Goal: Find contact information: Find contact information

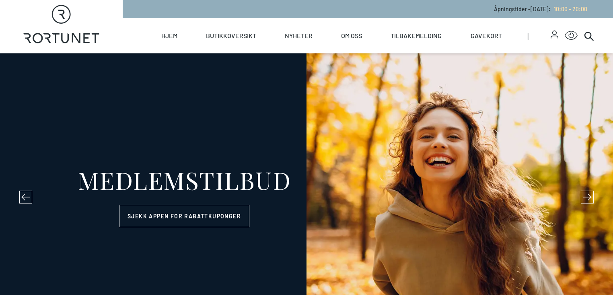
select select "NO"
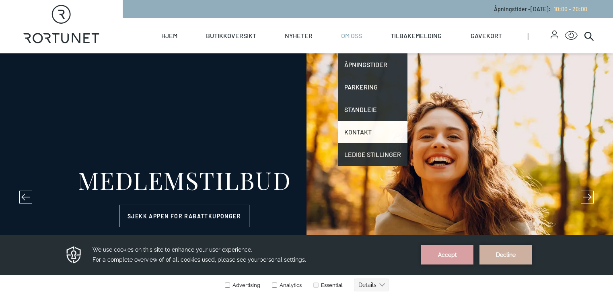
click at [378, 136] on link "Kontakt" at bounding box center [373, 132] width 70 height 23
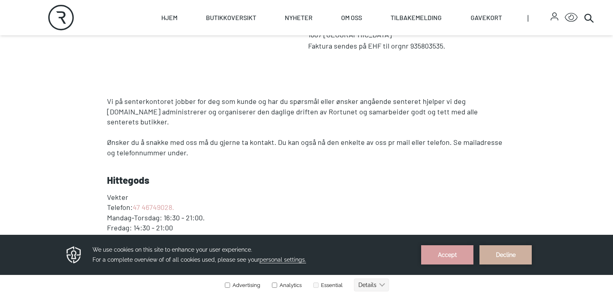
scroll to position [386, 0]
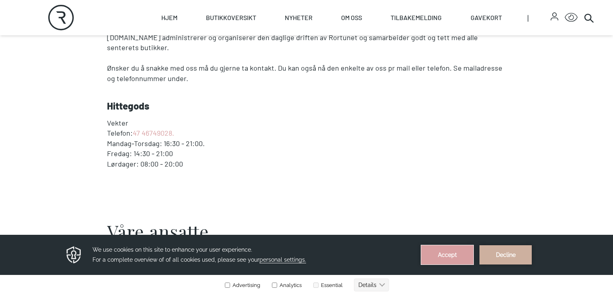
click at [451, 252] on button "Accept" at bounding box center [447, 255] width 52 height 19
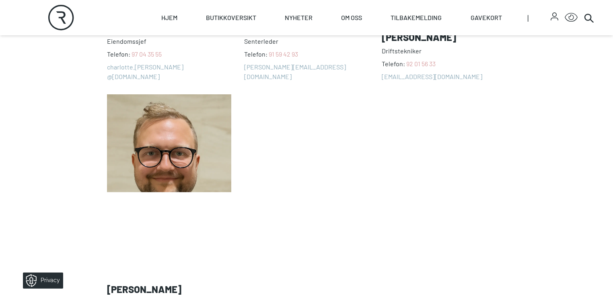
scroll to position [836, 0]
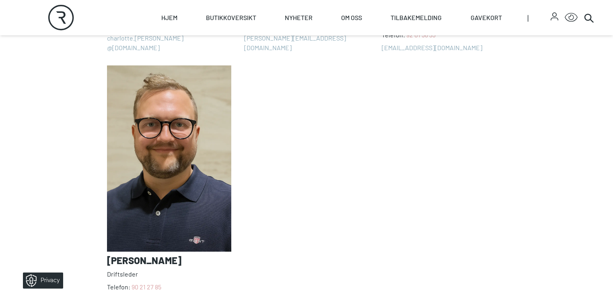
drag, startPoint x: 272, startPoint y: 171, endPoint x: 281, endPoint y: 142, distance: 30.3
click at [272, 168] on div "[PERSON_NAME] Telefon: [PHONE_NUMBER] charlotte.[PERSON_NAME] @[DOMAIN_NAME] [P…" at bounding box center [306, 59] width 399 height 512
click at [269, 53] on link "[PERSON_NAME][EMAIL_ADDRESS][DOMAIN_NAME]" at bounding box center [306, 42] width 124 height 19
drag, startPoint x: 225, startPoint y: 109, endPoint x: 290, endPoint y: 109, distance: 64.7
click at [290, 109] on div "[PERSON_NAME] Telefon: [PHONE_NUMBER] charlotte.[PERSON_NAME] @[DOMAIN_NAME] [P…" at bounding box center [306, 59] width 399 height 512
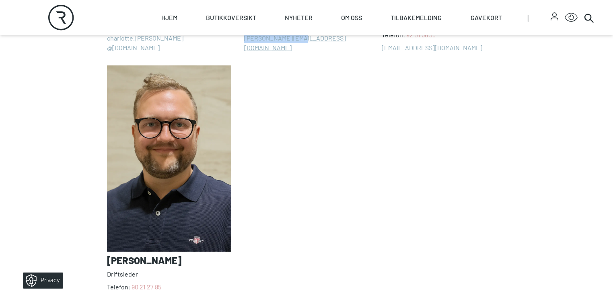
copy link "[PERSON_NAME][EMAIL_ADDRESS][DOMAIN_NAME]"
